Goal: Information Seeking & Learning: Understand process/instructions

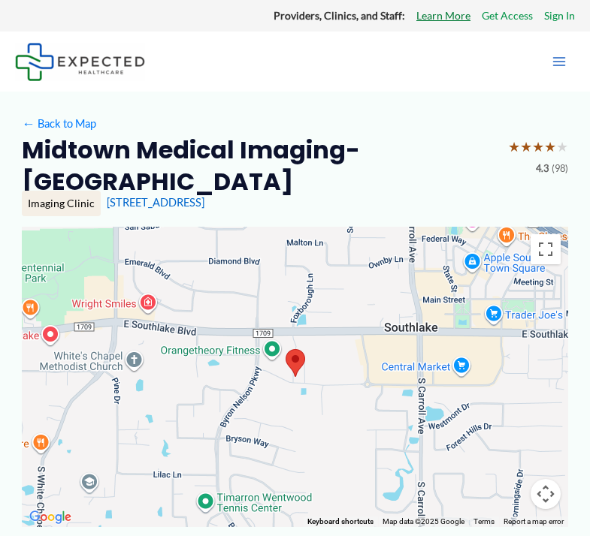
click at [448, 15] on link "Learn More" at bounding box center [443, 16] width 54 height 20
click at [560, 65] on icon "Main menu toggle" at bounding box center [558, 61] width 13 height 9
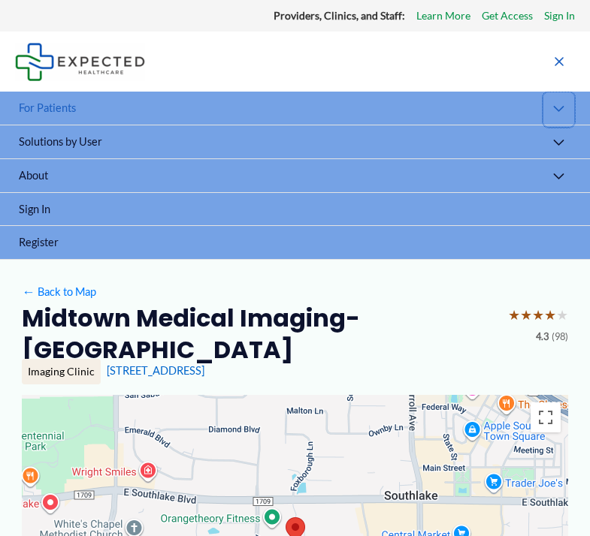
click at [561, 113] on button "Menu Toggle" at bounding box center [558, 110] width 32 height 36
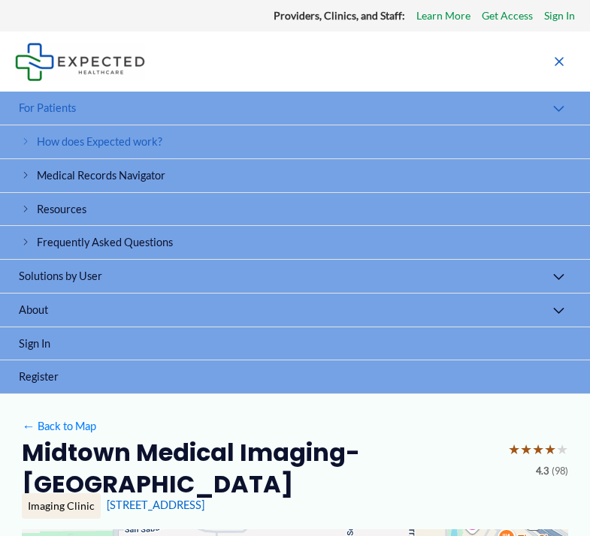
click at [139, 149] on link "How does Expected work?" at bounding box center [295, 142] width 590 height 34
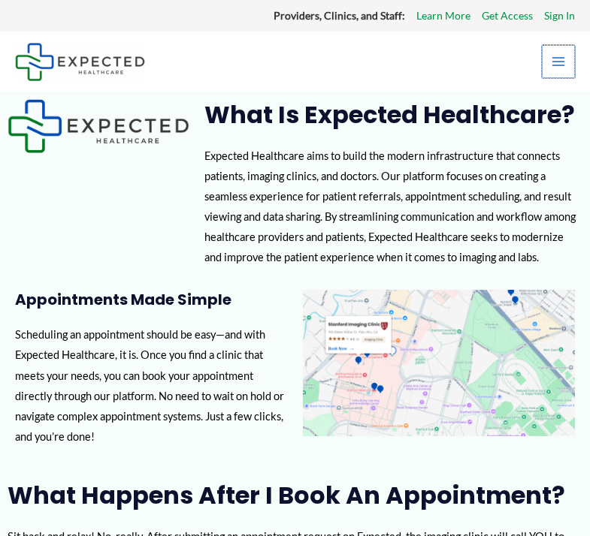
click at [563, 63] on icon "Main menu toggle" at bounding box center [558, 61] width 15 height 15
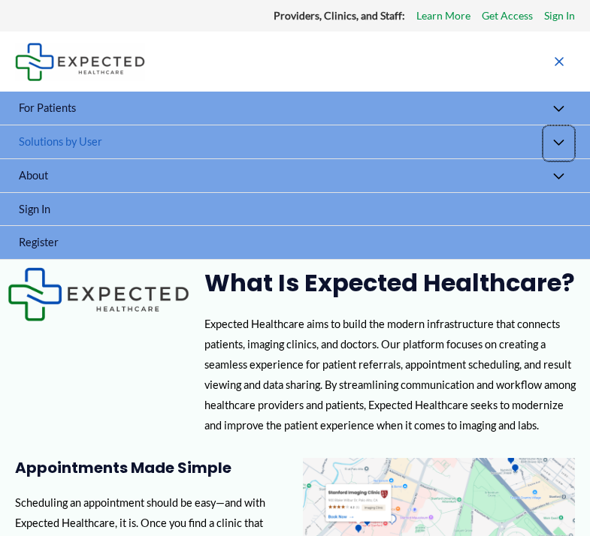
click at [569, 146] on button "Menu Toggle" at bounding box center [558, 143] width 32 height 36
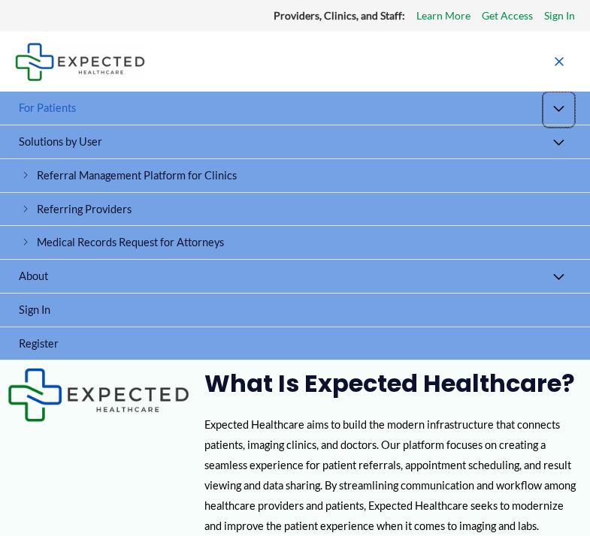
click at [561, 106] on button "Menu Toggle" at bounding box center [558, 110] width 32 height 36
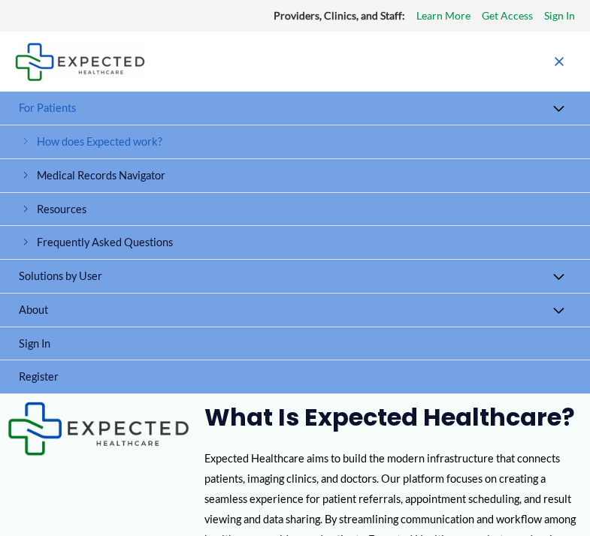
click at [148, 143] on span "How does Expected work?" at bounding box center [99, 141] width 125 height 13
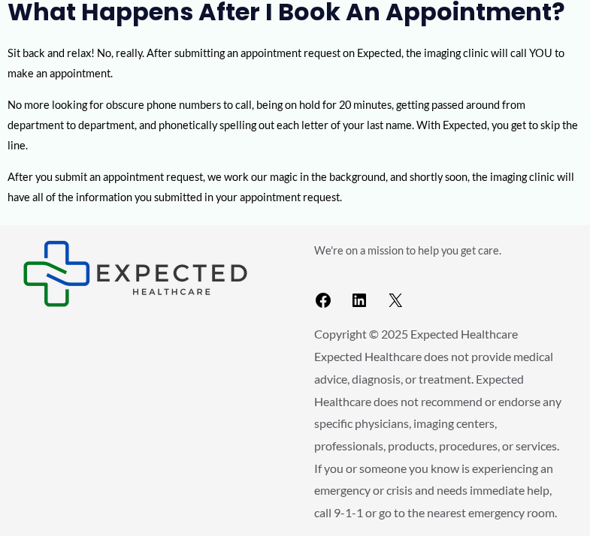
scroll to position [479, 0]
